Goal: Transaction & Acquisition: Book appointment/travel/reservation

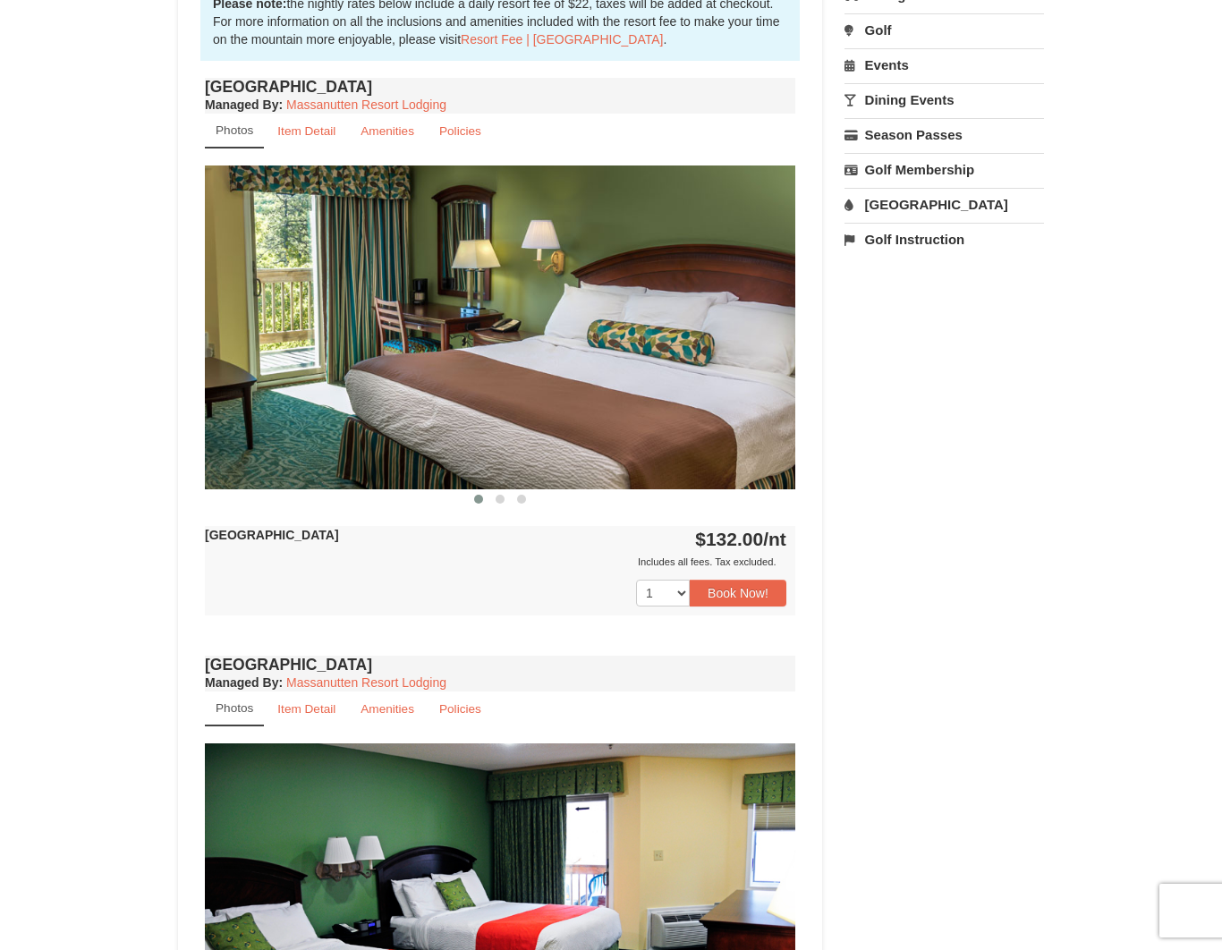
scroll to position [470, 0]
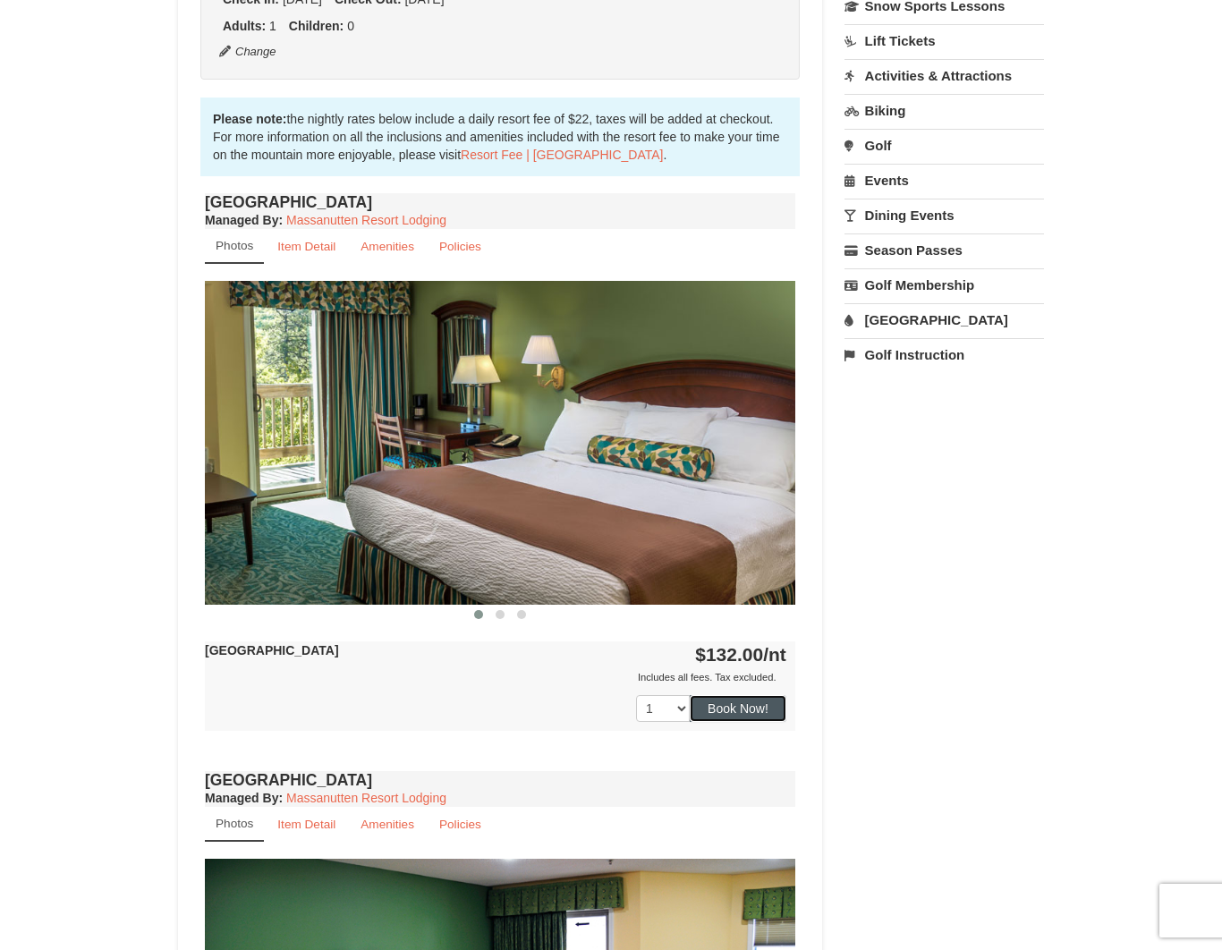
click at [762, 711] on button "Book Now!" at bounding box center [738, 708] width 97 height 27
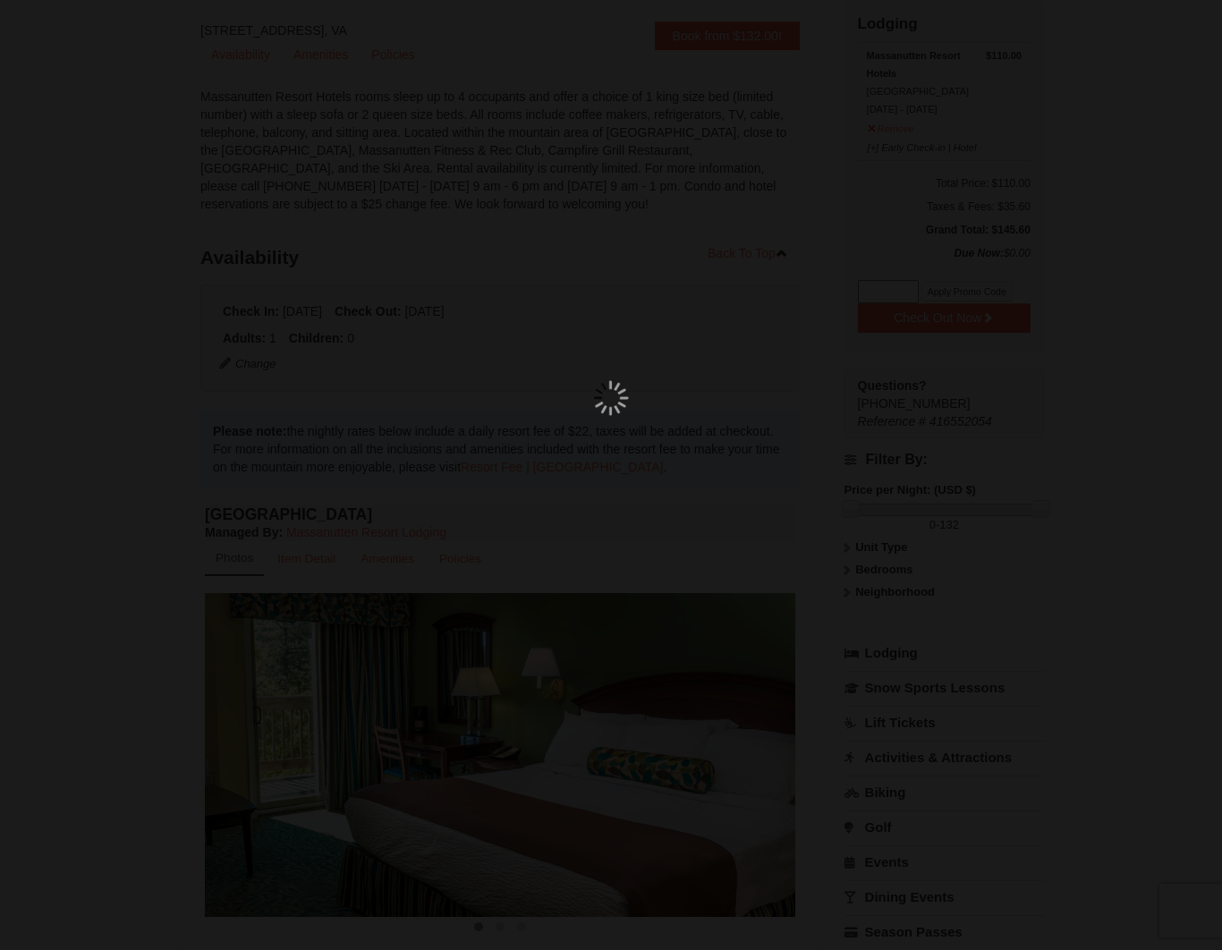
scroll to position [157, 0]
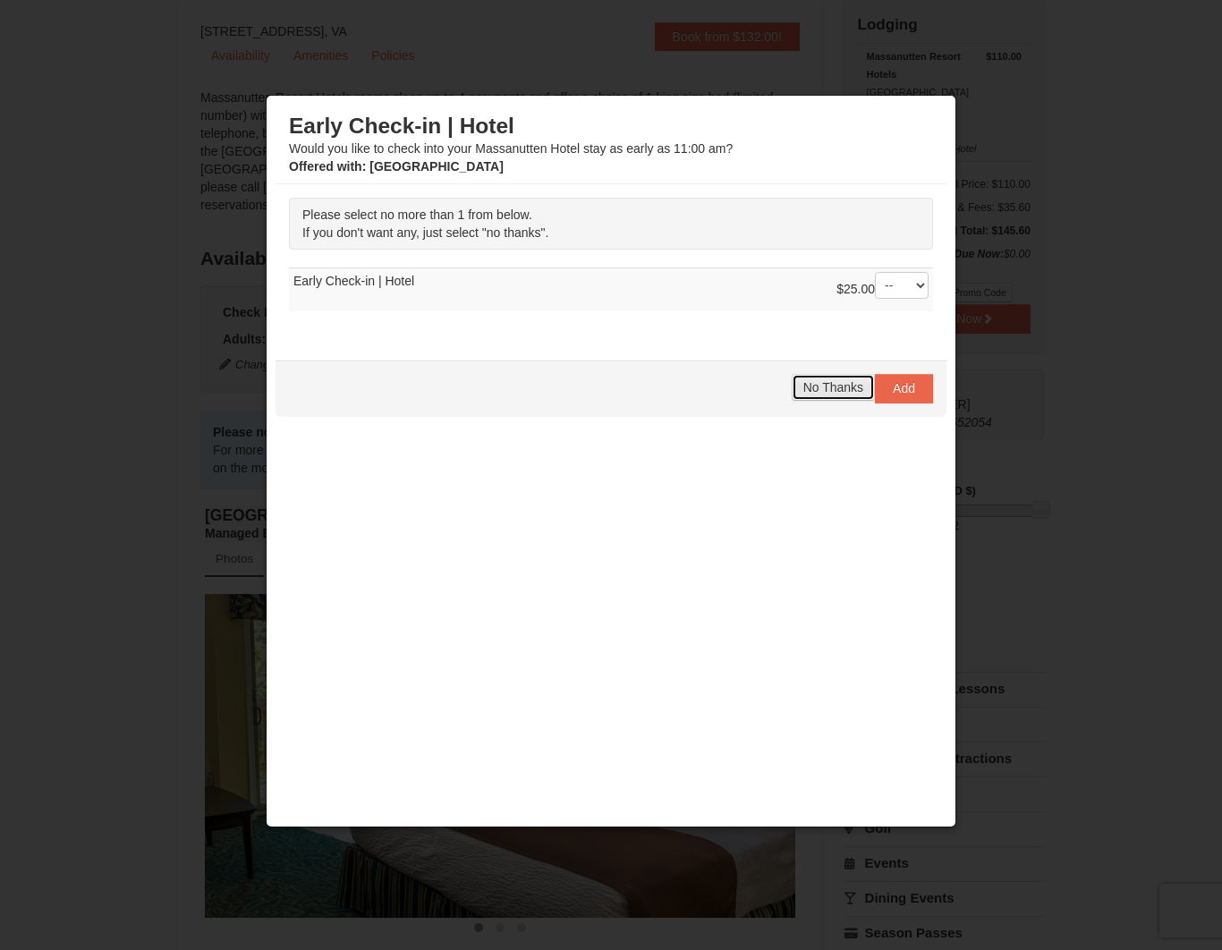
click at [815, 386] on span "No Thanks" at bounding box center [834, 387] width 60 height 14
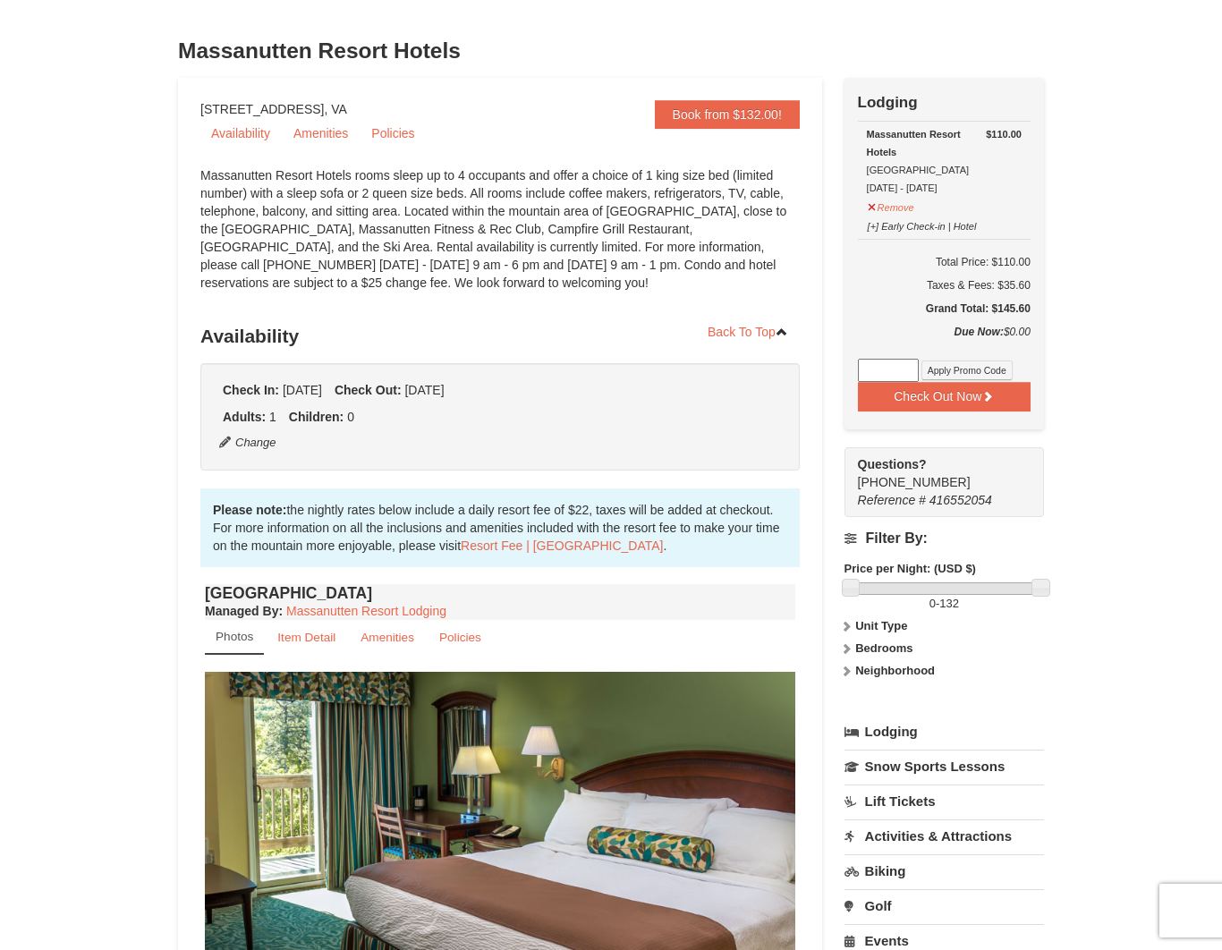
scroll to position [0, 0]
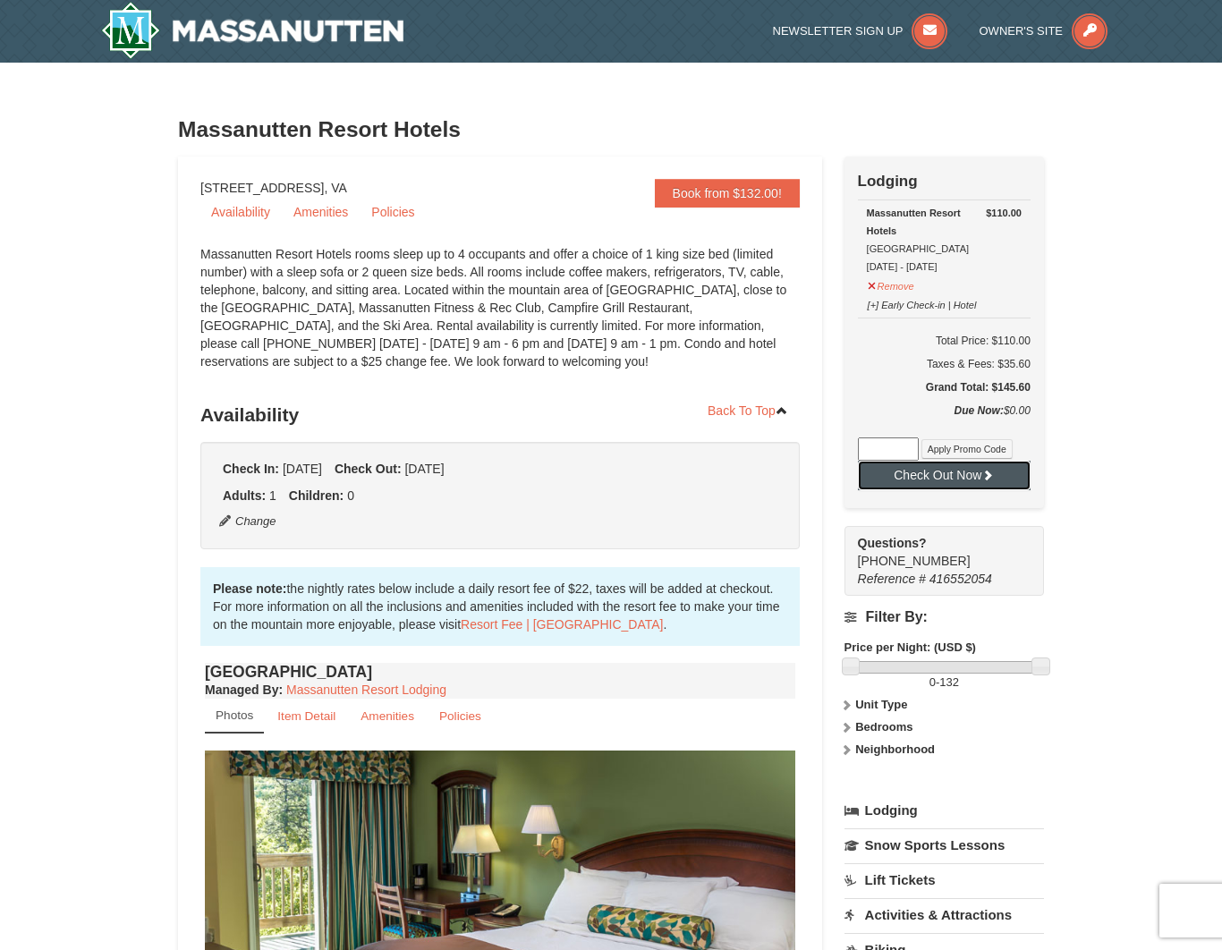
click at [952, 474] on button "Check Out Now" at bounding box center [944, 475] width 173 height 29
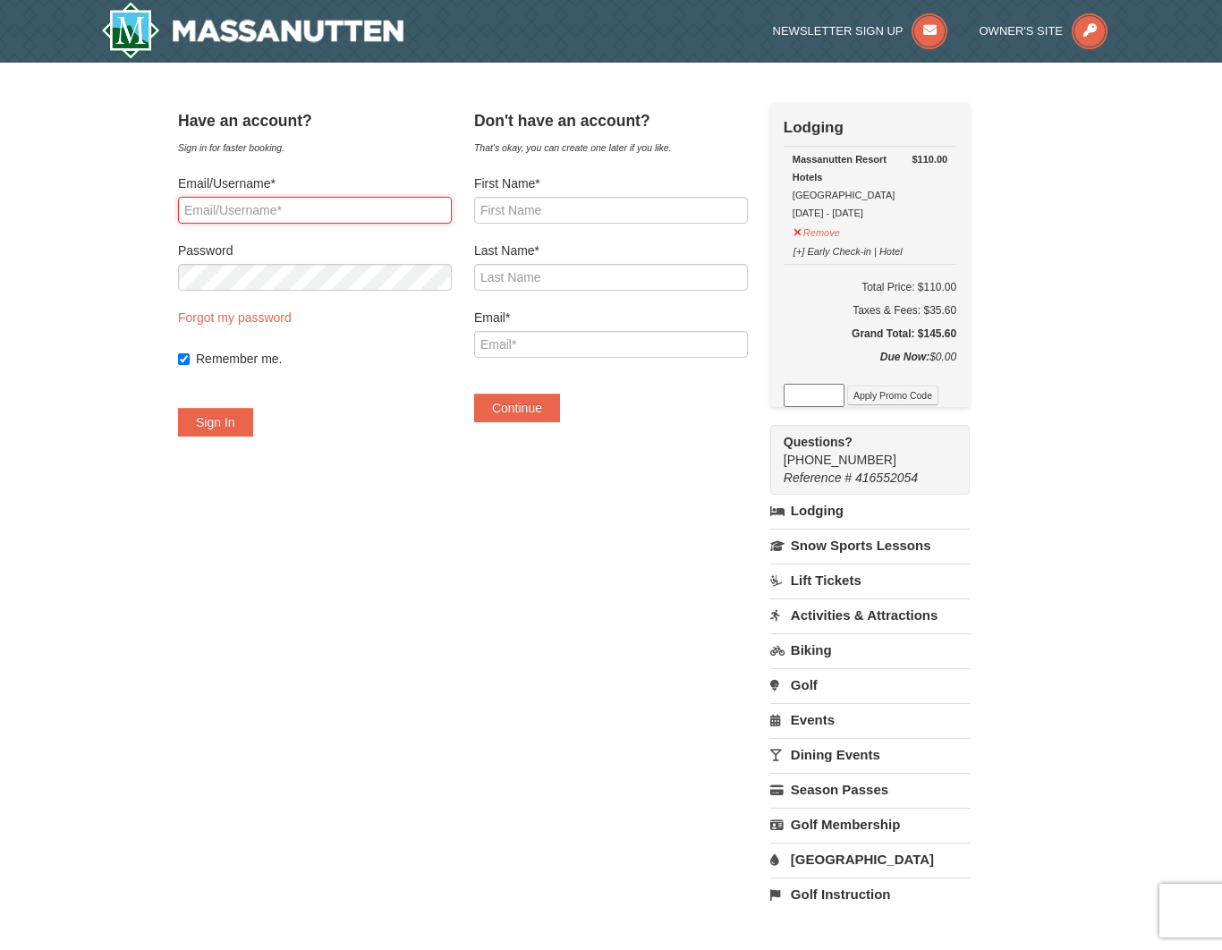
click at [312, 221] on input "Email/Username*" at bounding box center [315, 210] width 274 height 27
type input "[EMAIL_ADDRESS][DOMAIN_NAME]"
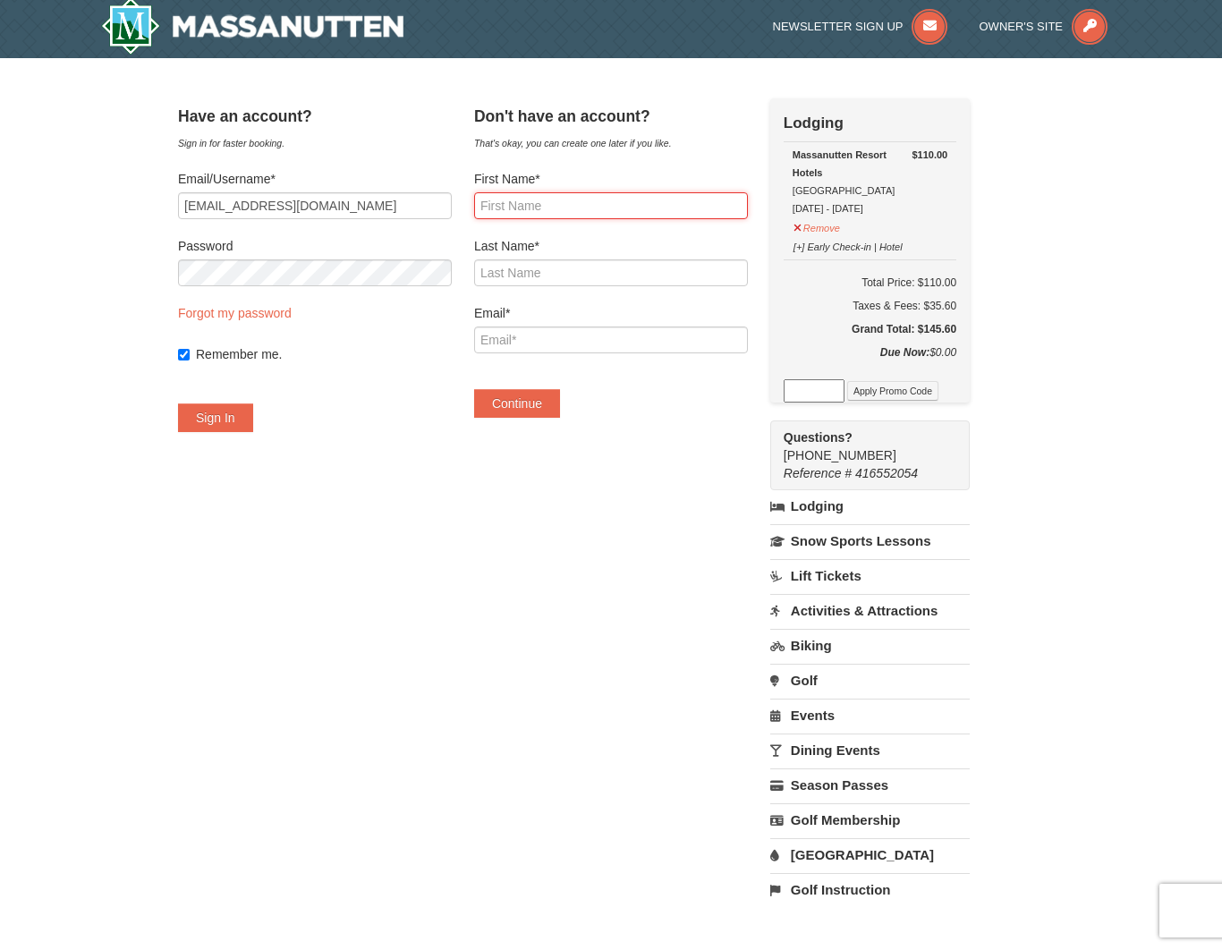
click at [595, 200] on input "First Name*" at bounding box center [611, 205] width 274 height 27
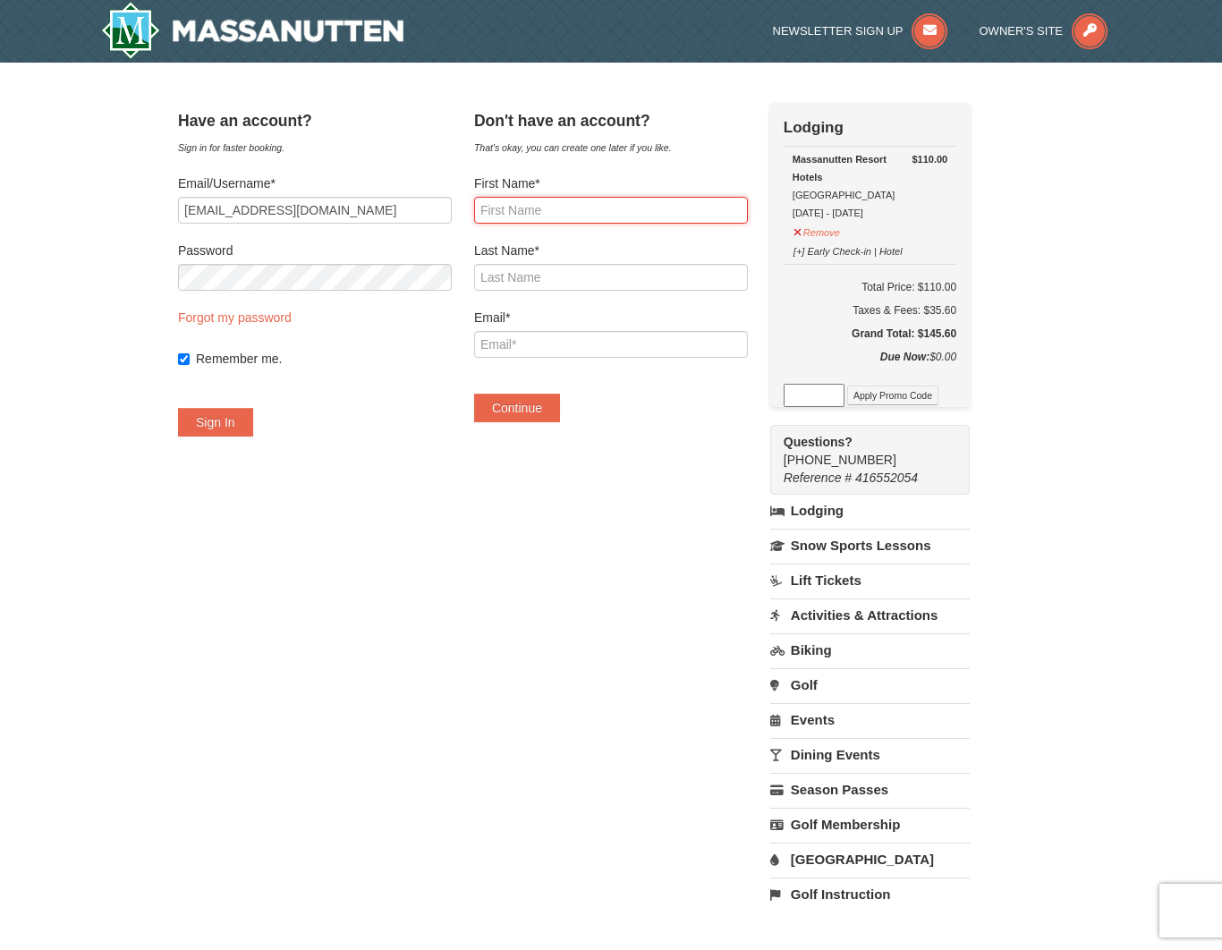
scroll to position [2, 0]
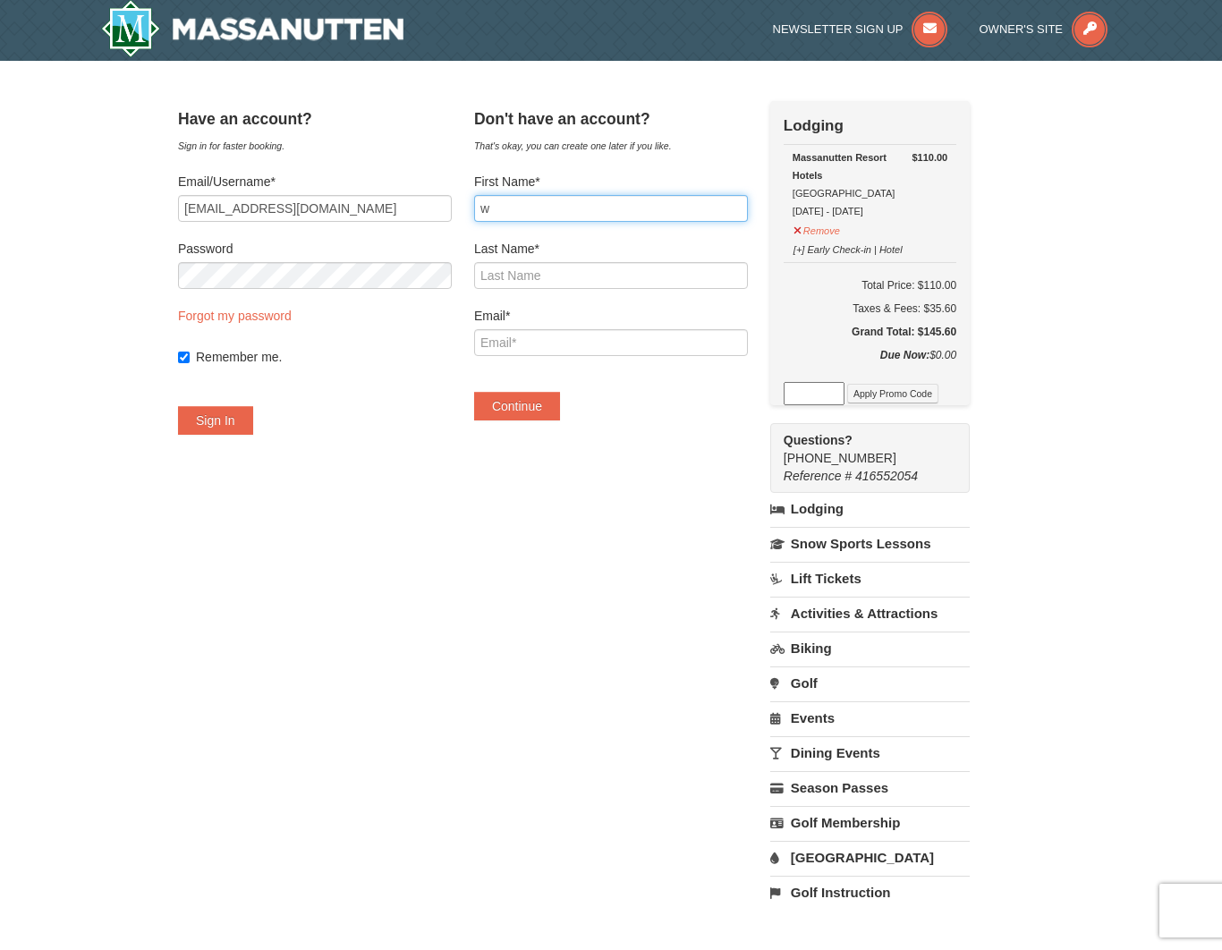
type input "Walter"
type input "Gottlieb"
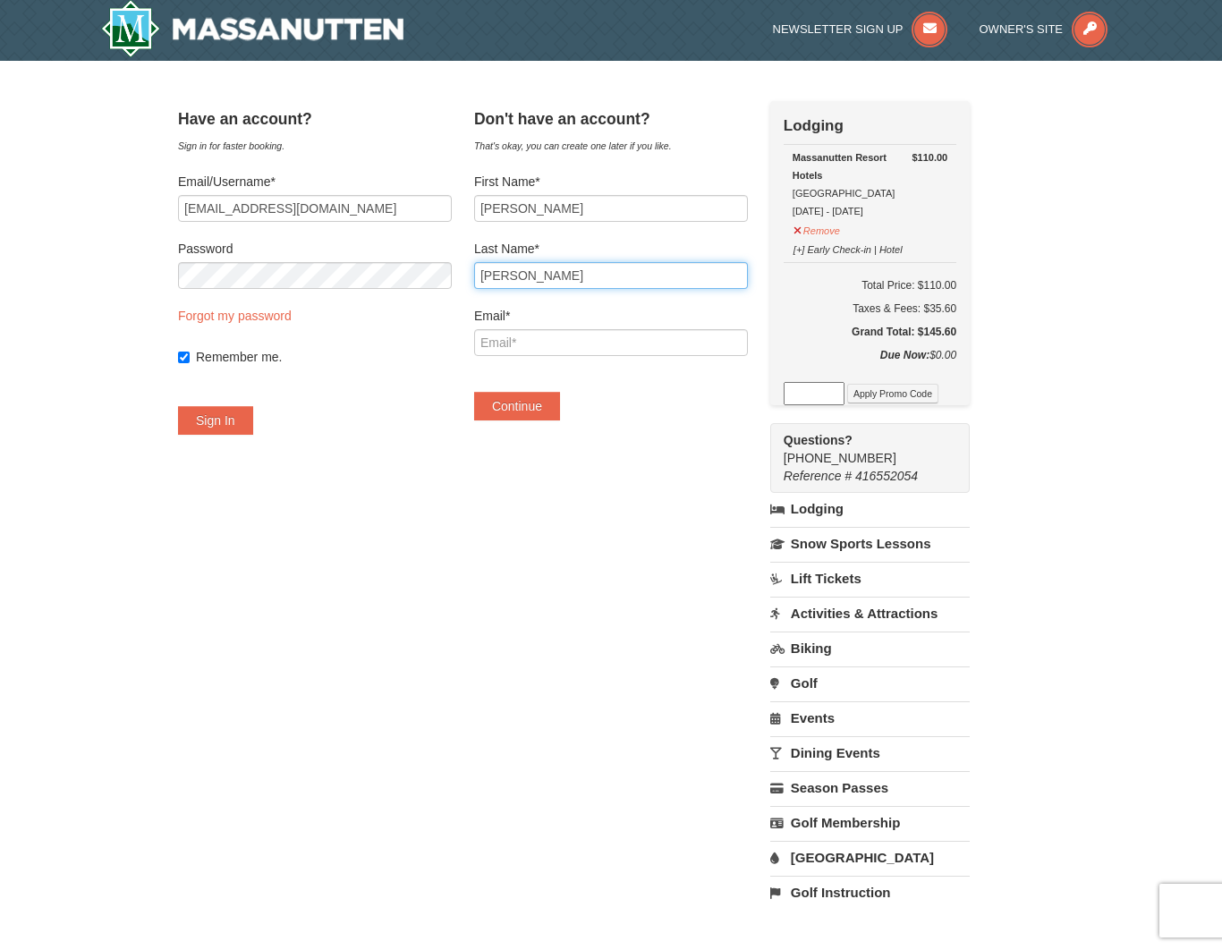
type input "[EMAIL_ADDRESS][DOMAIN_NAME]"
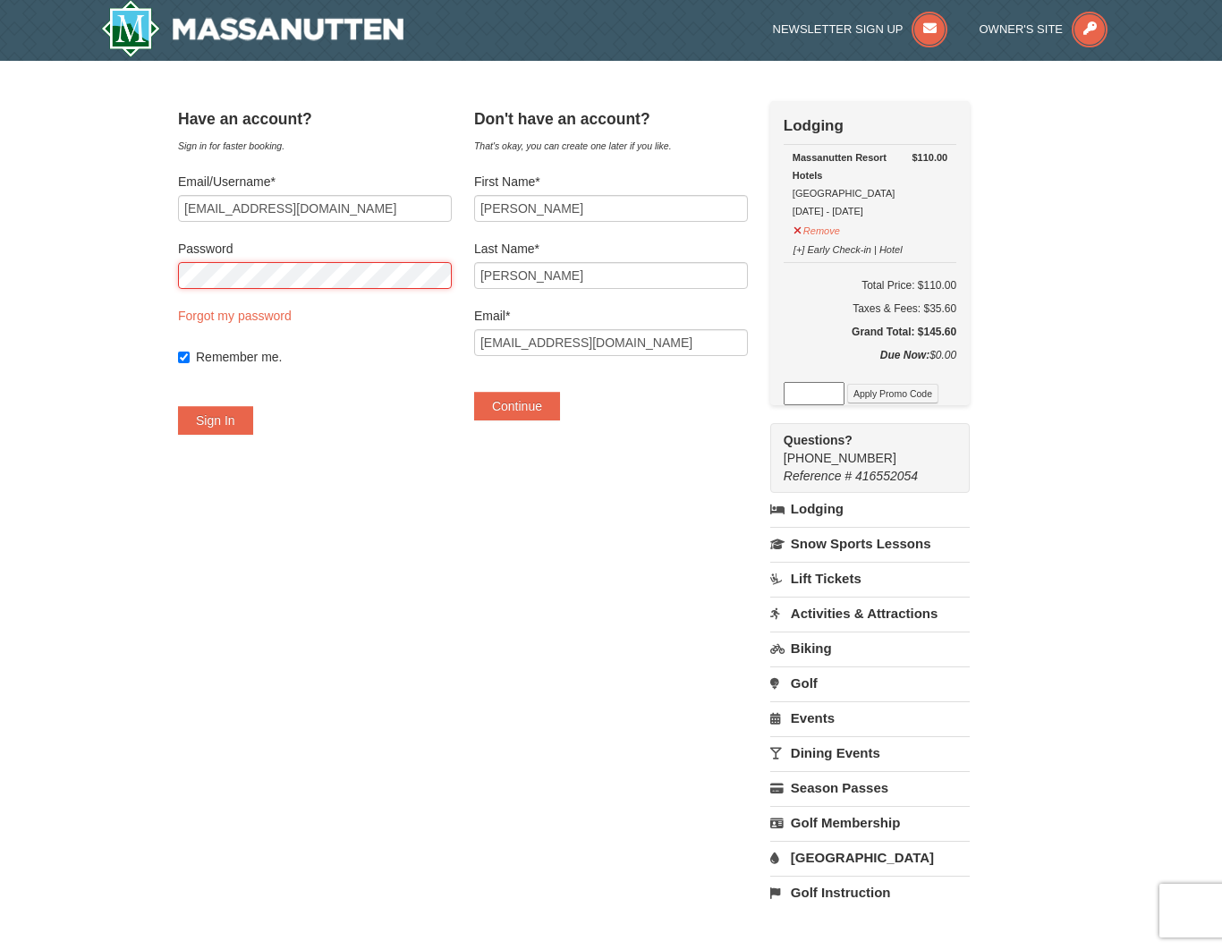
scroll to position [7, 0]
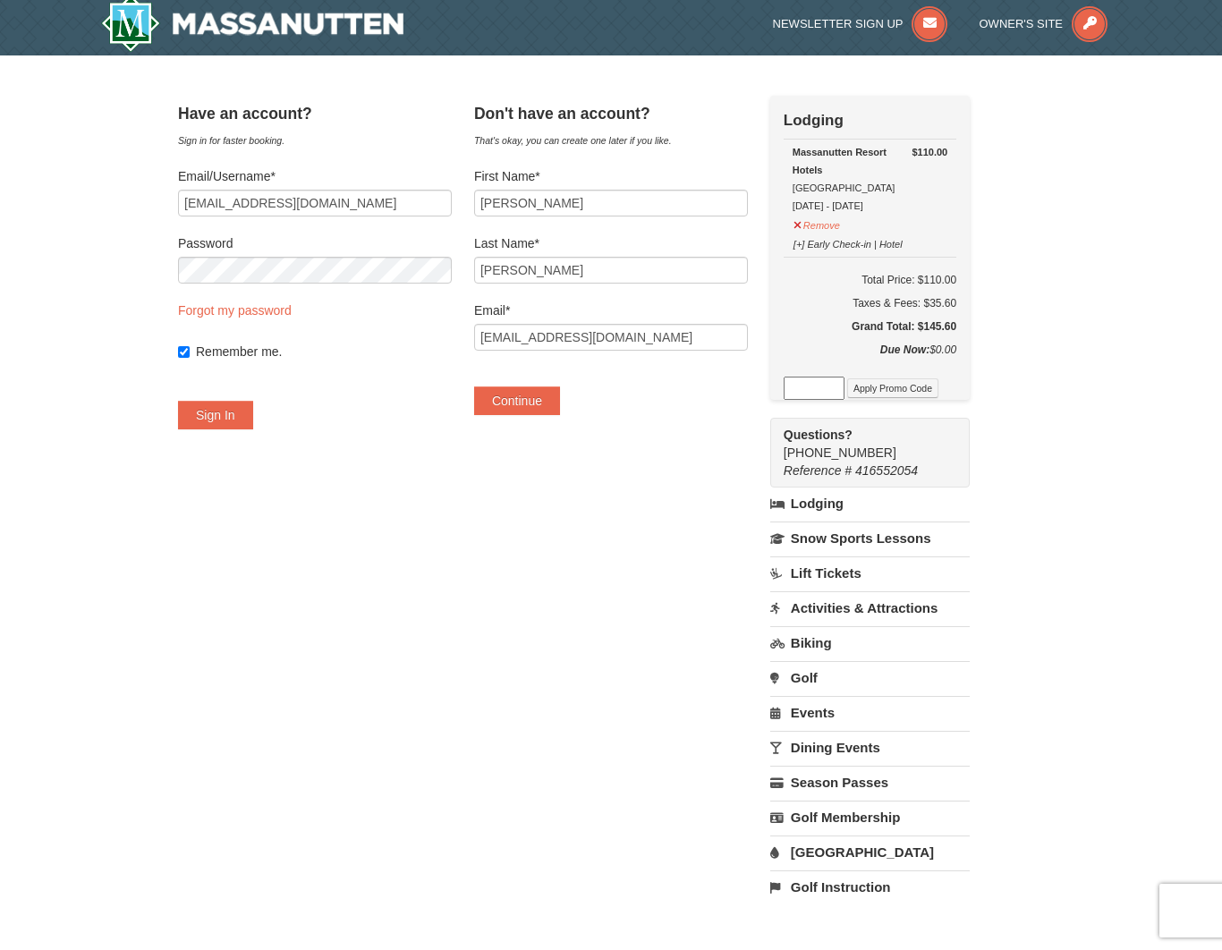
click at [396, 441] on div "Have an account? Sign in for faster booking. Email/Username* wgottlieb1@gmail.c…" at bounding box center [315, 272] width 274 height 352
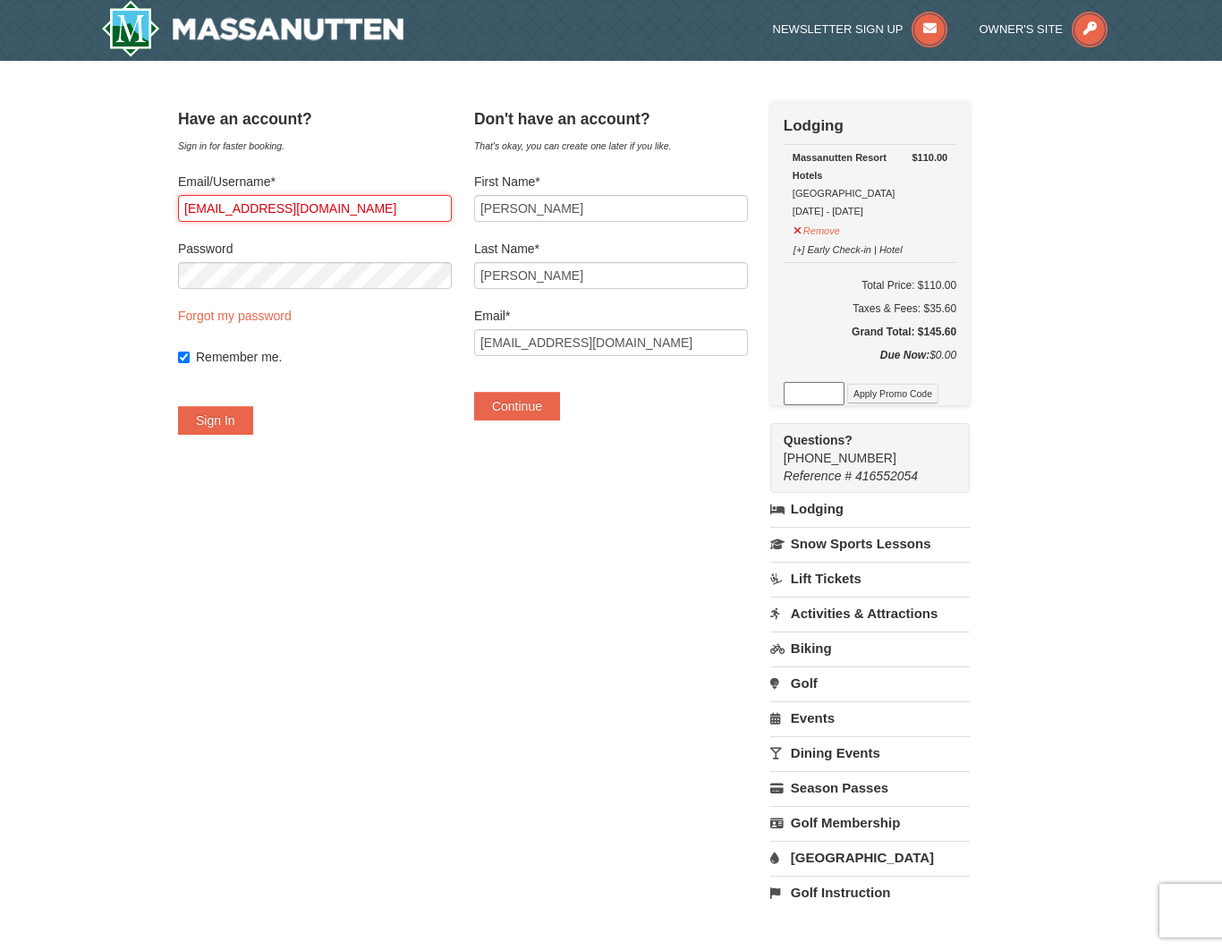
drag, startPoint x: 389, startPoint y: 210, endPoint x: -34, endPoint y: 199, distance: 423.5
click at [0, 199] on html "Browser Not Supported We notice you are using a browser which will not provide …" at bounding box center [611, 706] width 1222 height 1417
click at [532, 408] on button "Continue" at bounding box center [517, 406] width 86 height 29
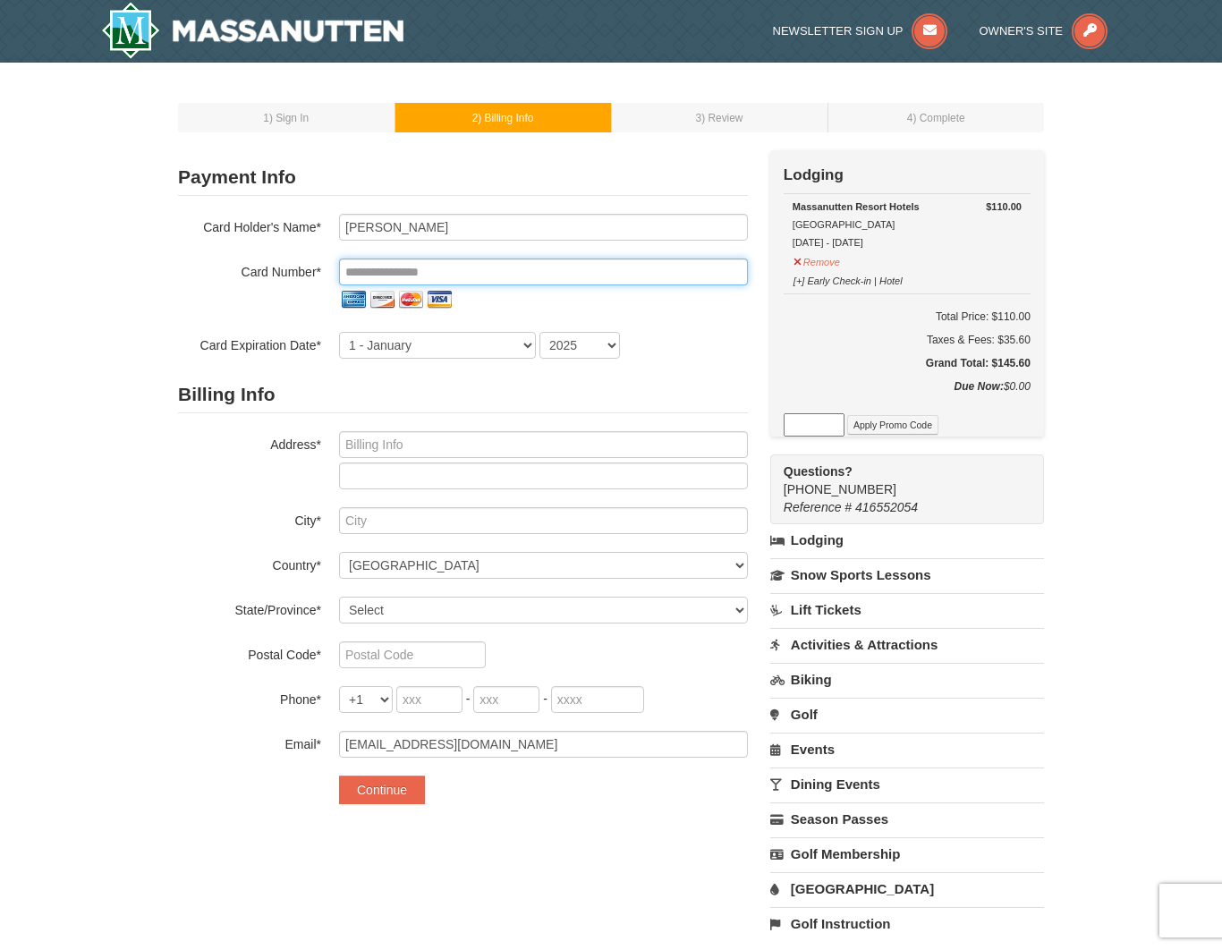
click at [456, 267] on input "tel" at bounding box center [543, 272] width 409 height 27
type input "**********"
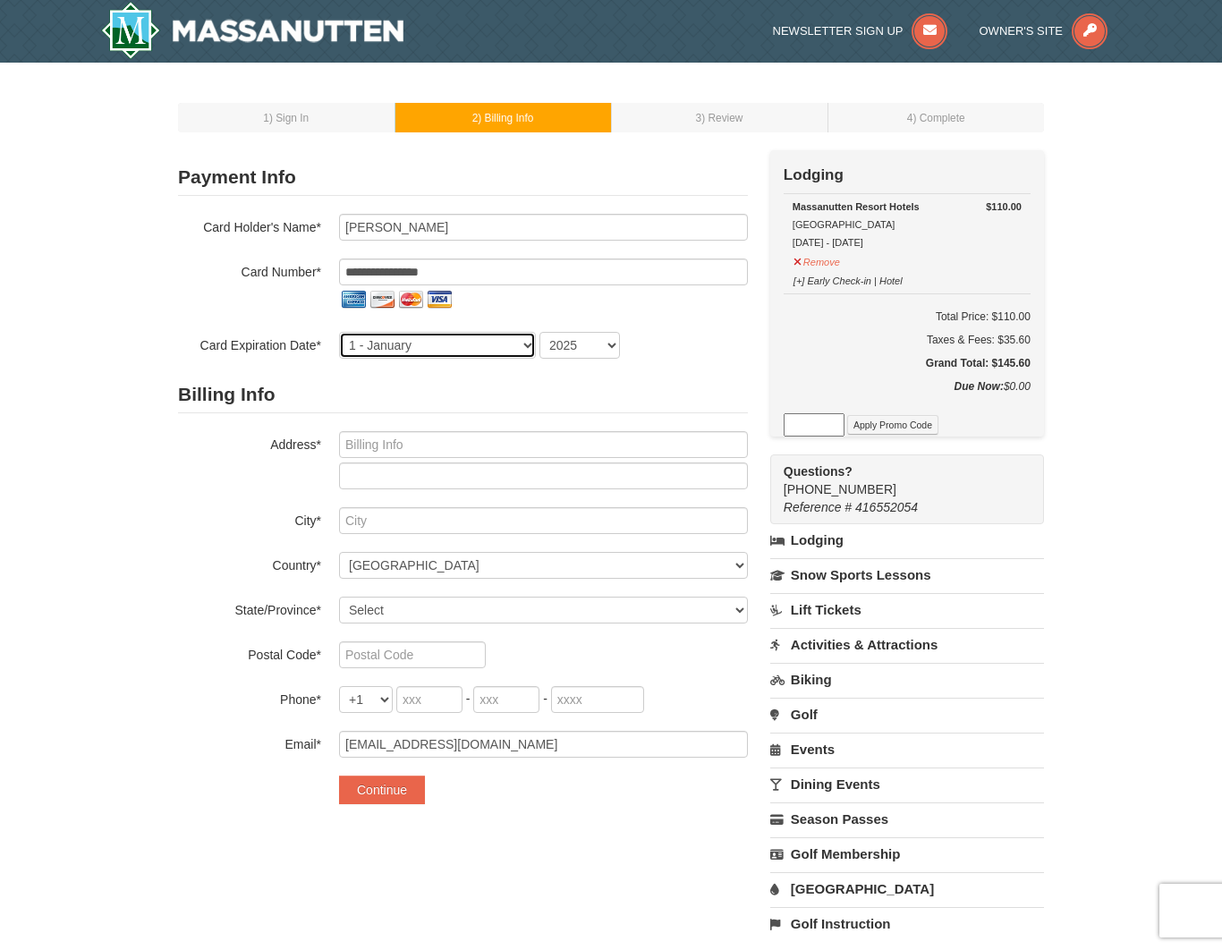
select select "9"
select select "2028"
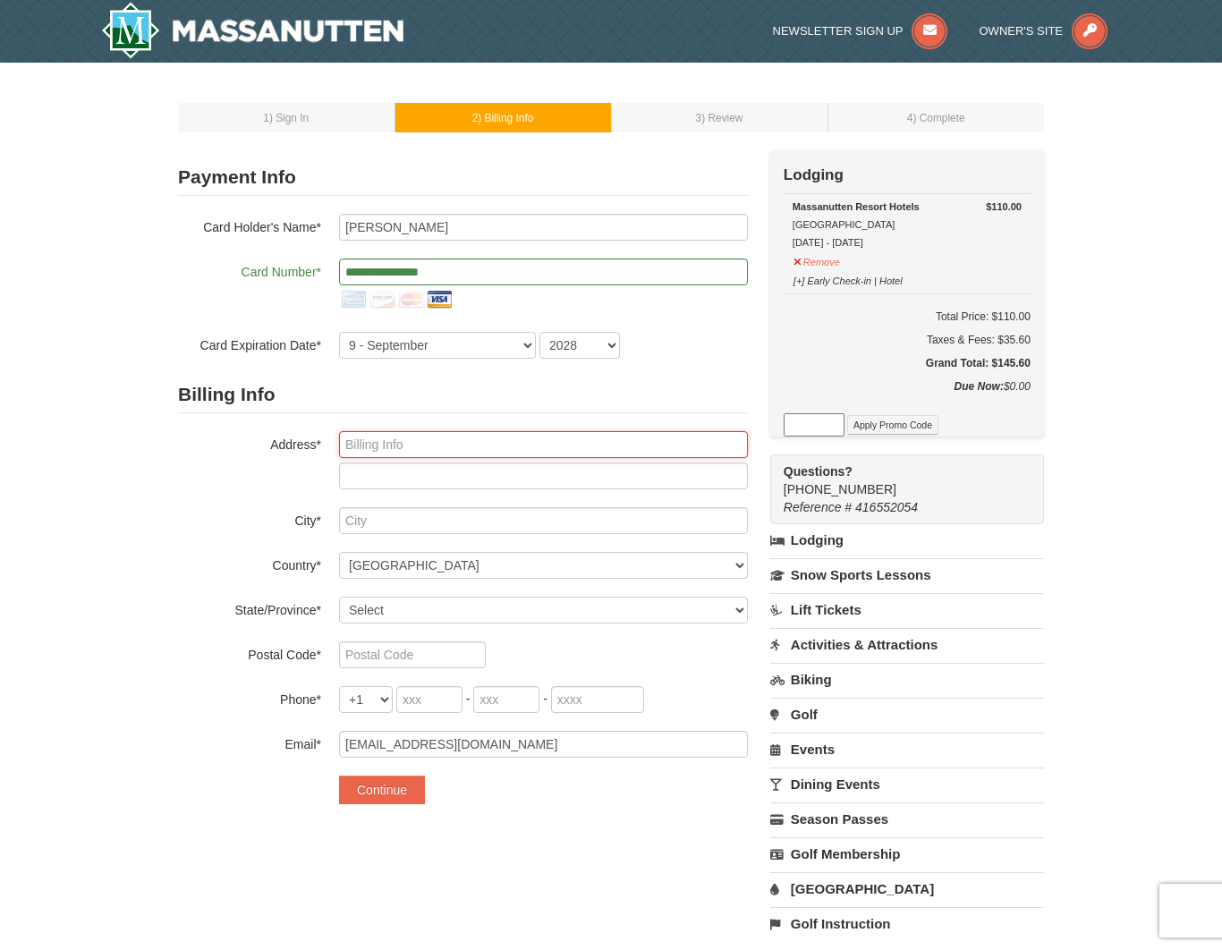
click at [436, 447] on input "text" at bounding box center [543, 444] width 409 height 27
type input "215 Baden St"
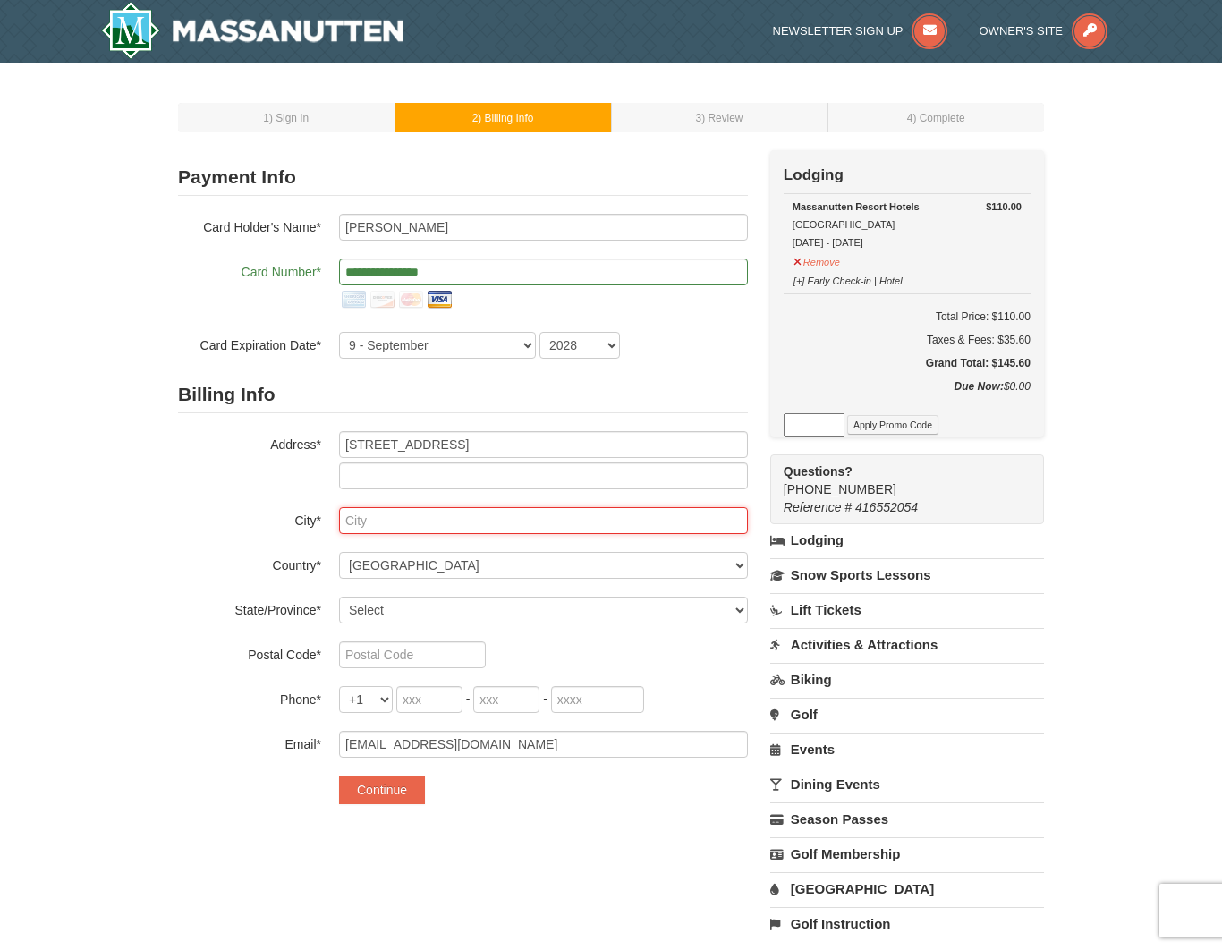
type input "Silver Spring"
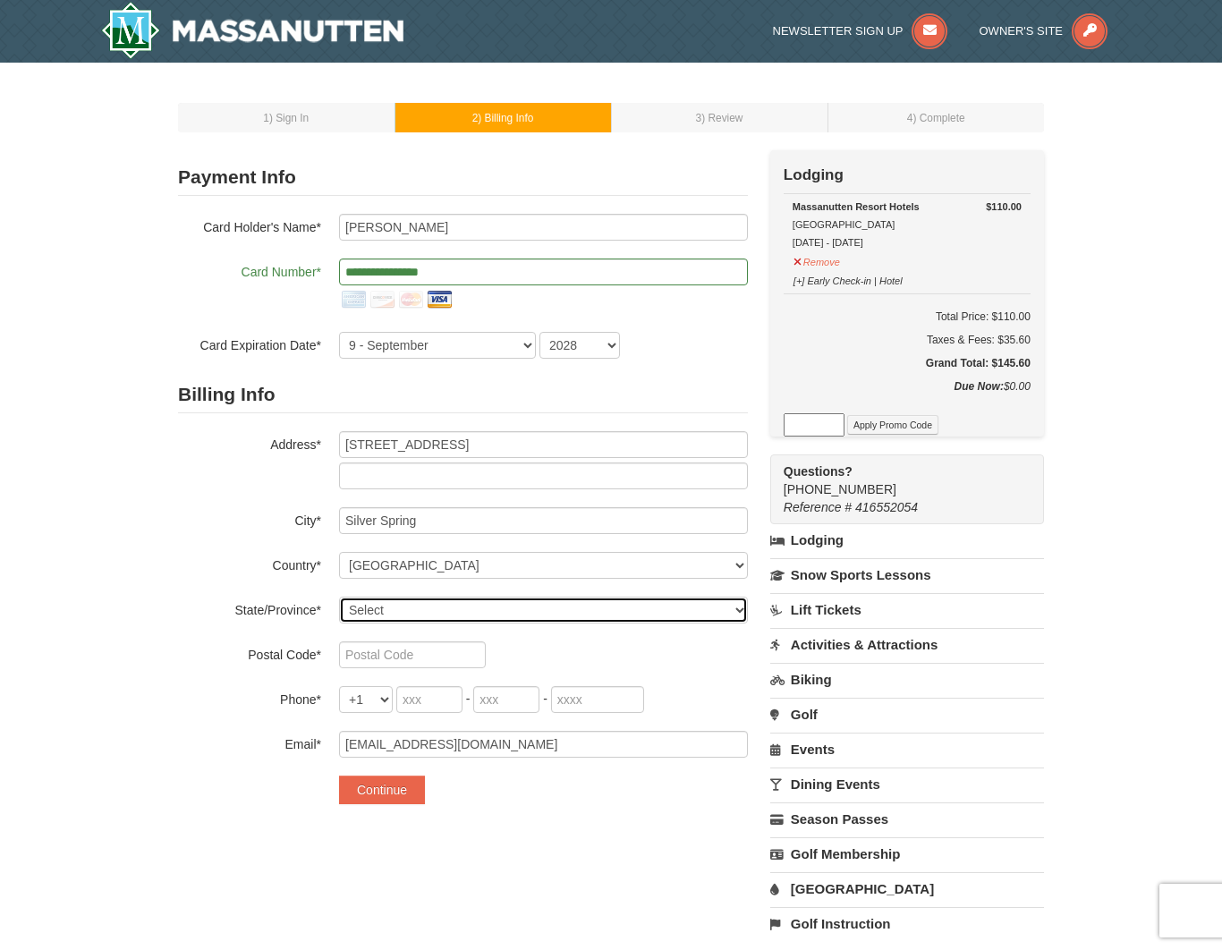
select select "MD"
type input "20901"
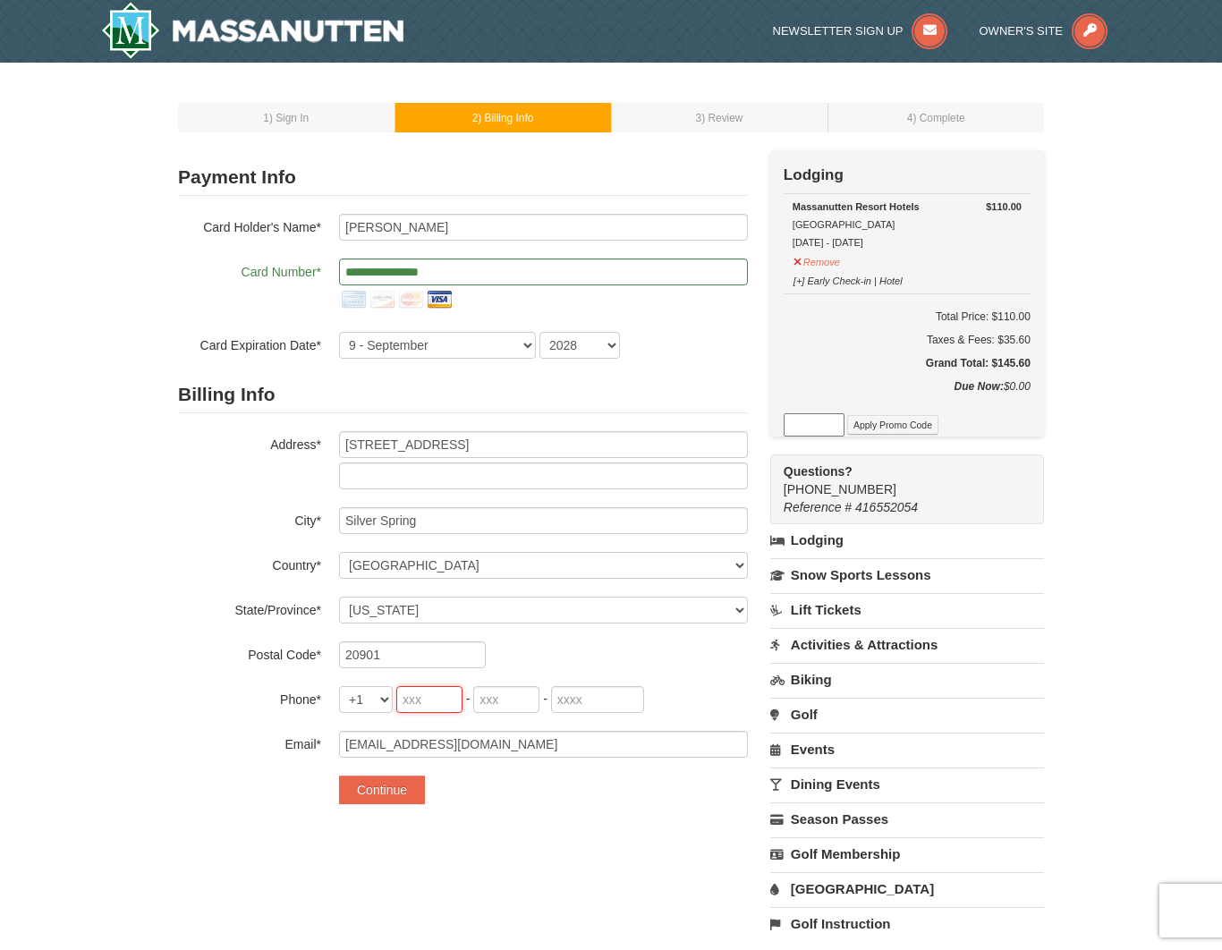
type input "202"
type input "276"
type input "9089"
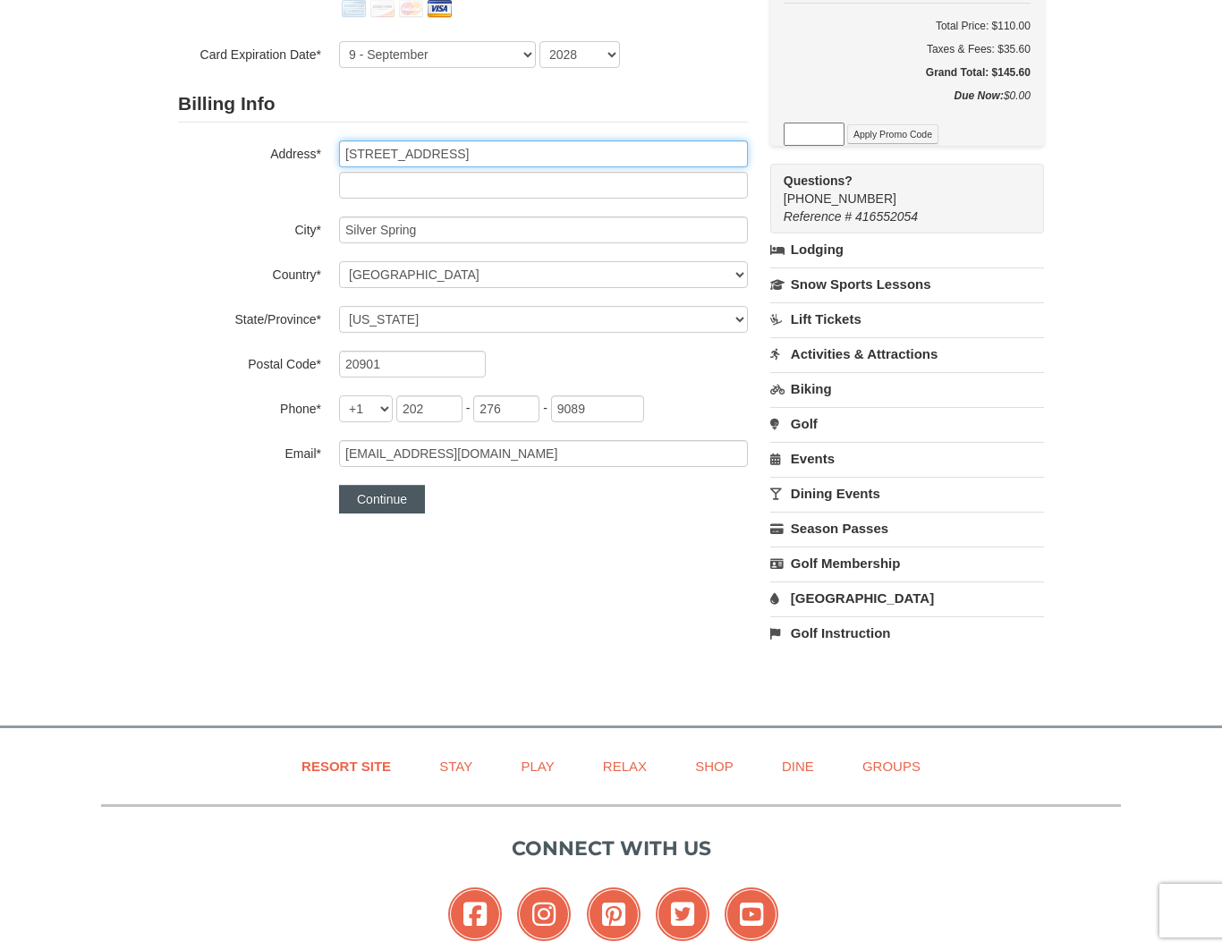
scroll to position [294, 0]
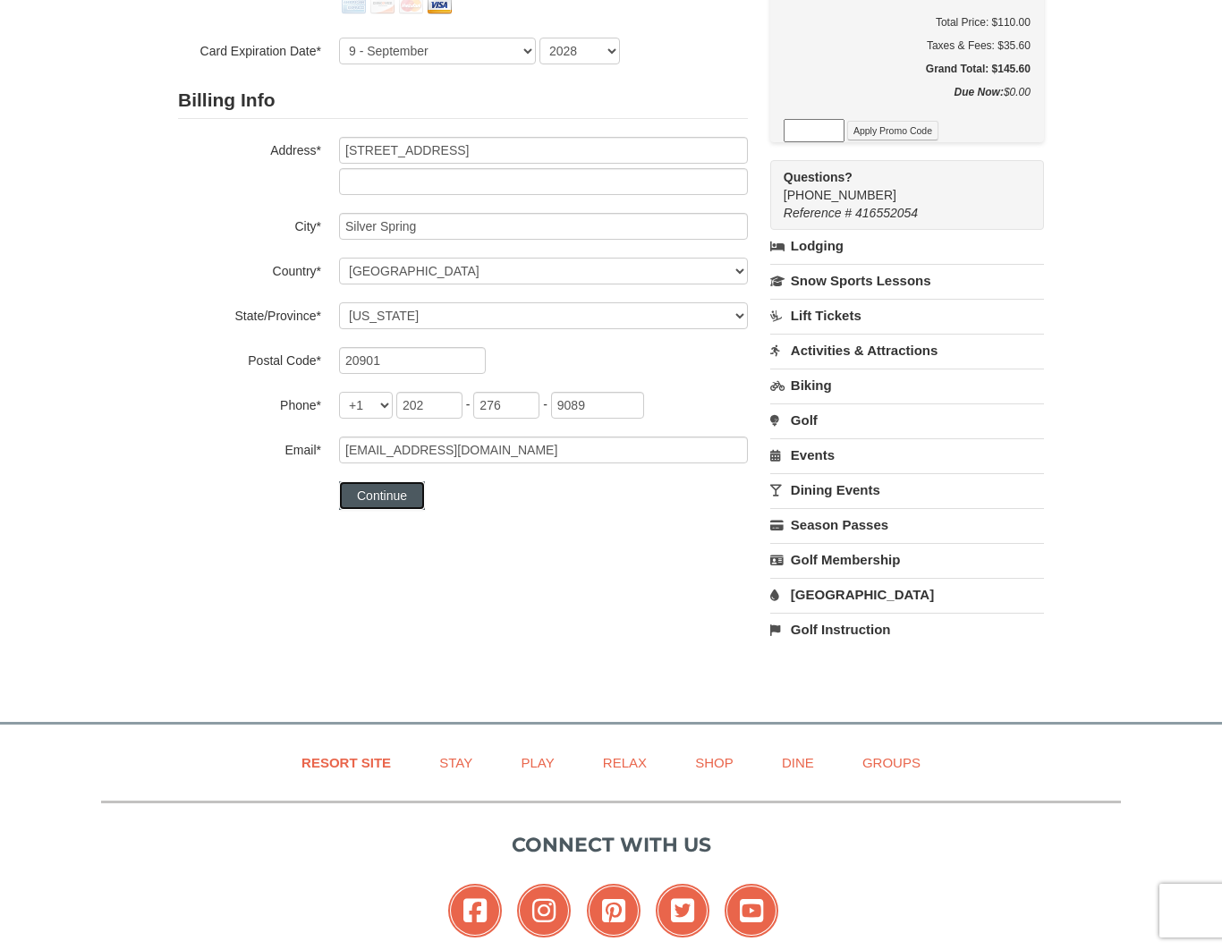
click at [377, 501] on button "Continue" at bounding box center [382, 495] width 86 height 29
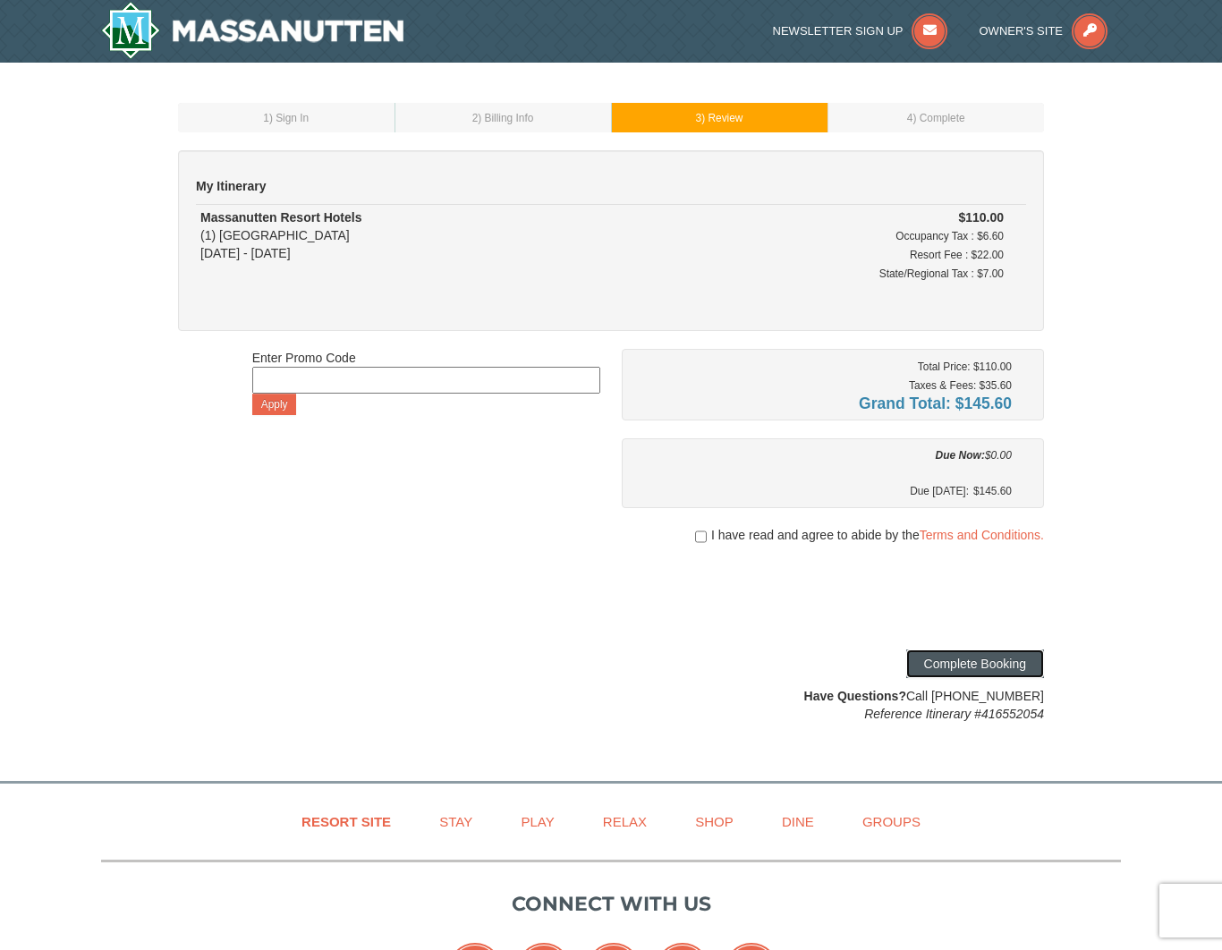
click at [962, 666] on button "Complete Booking" at bounding box center [976, 664] width 138 height 29
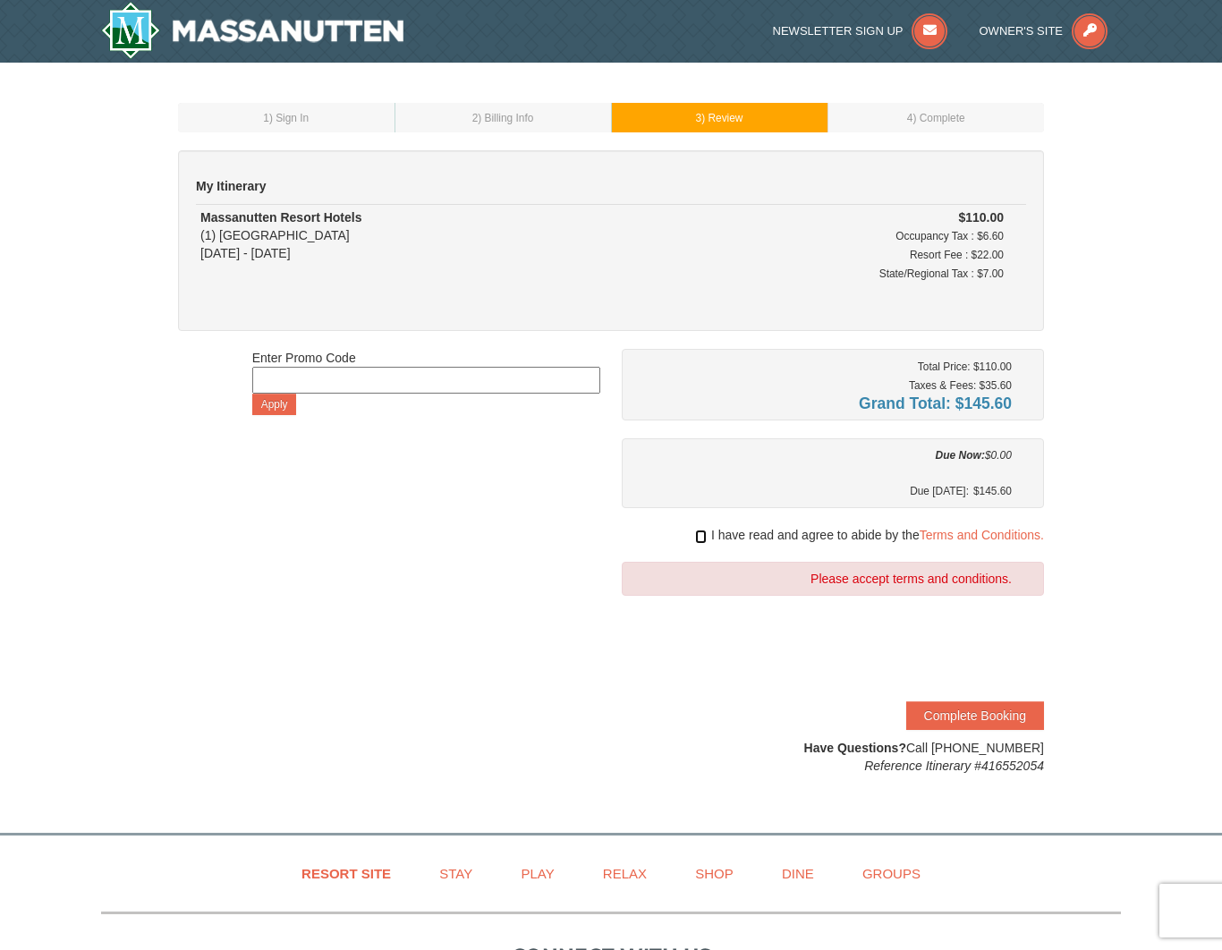
click at [695, 531] on input "checkbox" at bounding box center [701, 537] width 12 height 14
checkbox input "true"
click at [960, 716] on button "Complete Booking" at bounding box center [976, 716] width 138 height 29
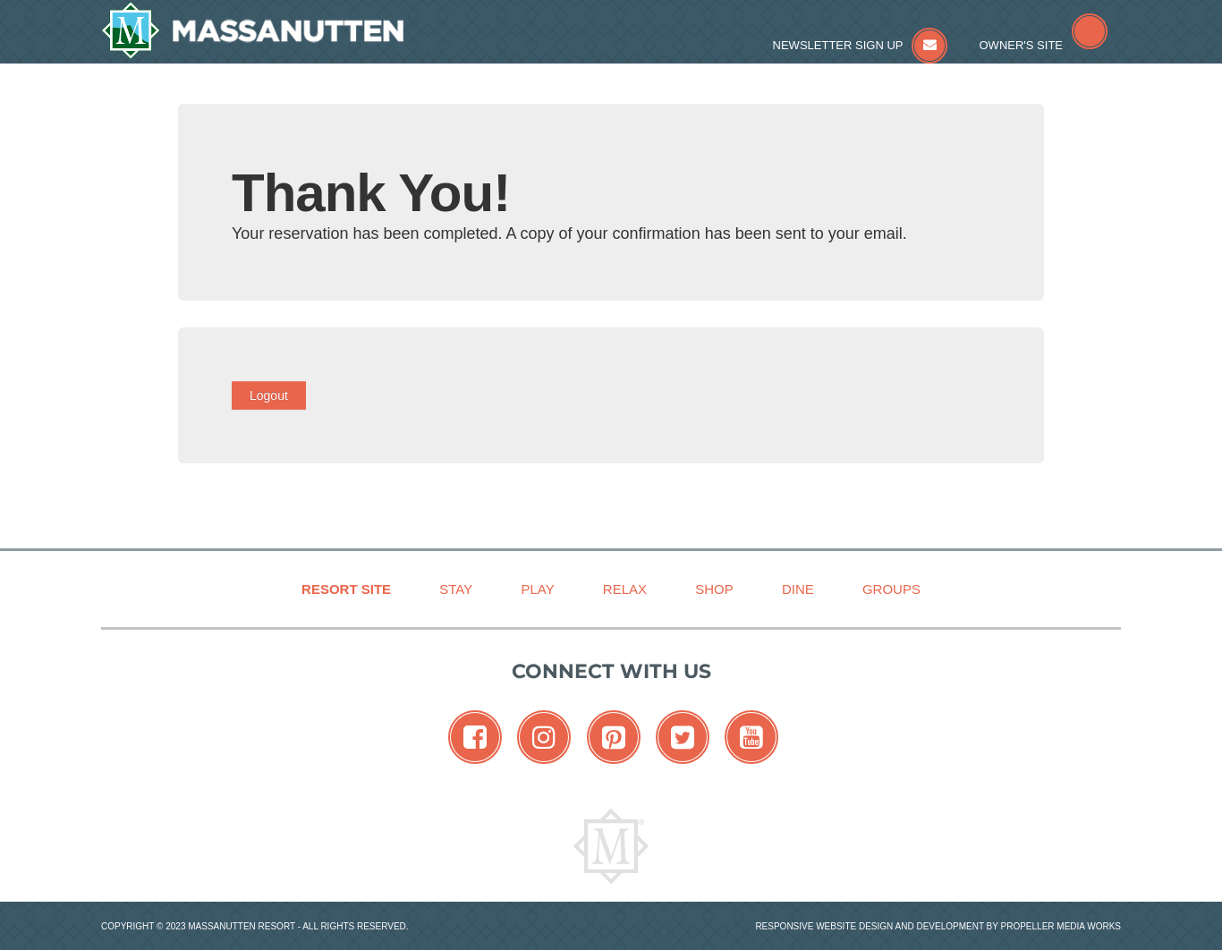
type input "[EMAIL_ADDRESS][DOMAIN_NAME]"
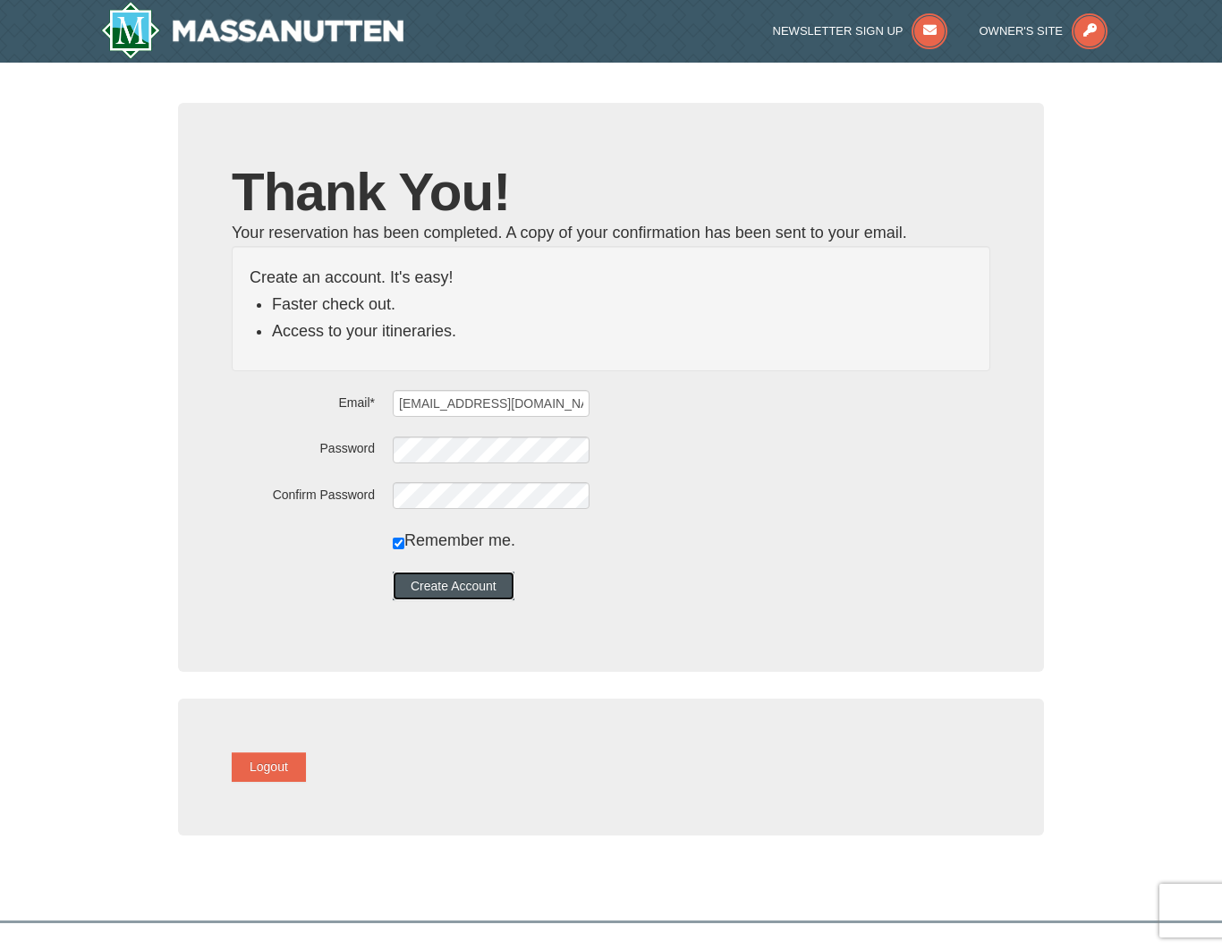
click at [491, 593] on button "Create Account" at bounding box center [454, 586] width 122 height 29
